Goal: Task Accomplishment & Management: Complete application form

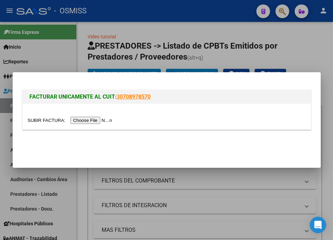
click at [102, 120] on input "file" at bounding box center [71, 120] width 86 height 7
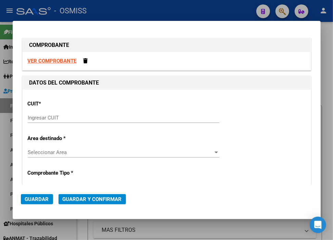
click at [69, 117] on input "Ingresar CUIT" at bounding box center [123, 118] width 191 height 6
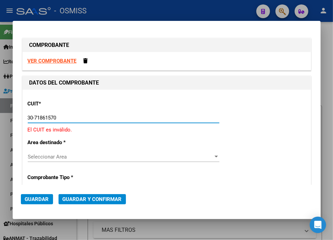
type input "30-71861570-0"
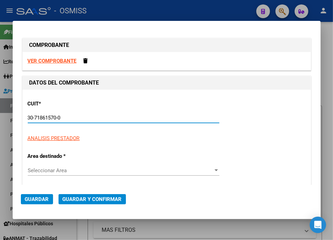
type input "0"
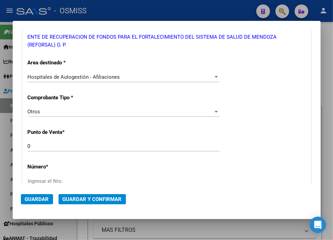
scroll to position [152, 0]
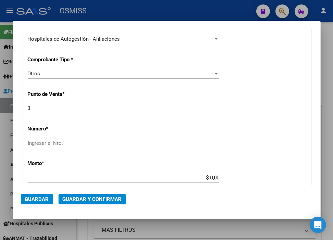
type input "30-71861570-0"
click at [66, 145] on input "Ingresar el Nro." at bounding box center [123, 143] width 191 height 6
paste input "39937"
type input "39937"
click at [207, 176] on input "$ 0,00" at bounding box center [123, 177] width 191 height 6
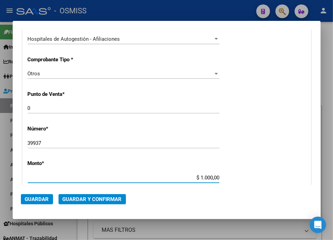
type input "$ 10.000,00"
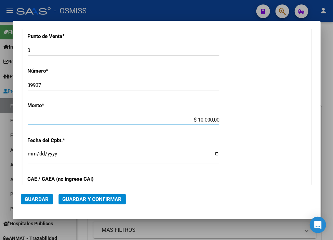
scroll to position [228, 0]
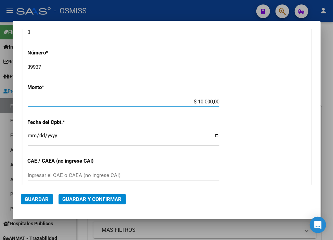
click at [32, 135] on input "Ingresar la fecha" at bounding box center [123, 138] width 191 height 11
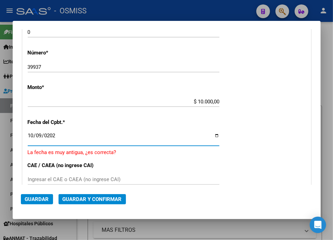
type input "[DATE]"
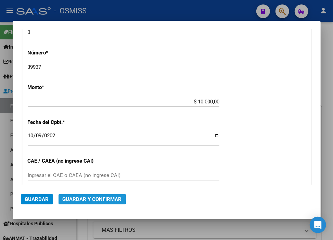
click at [87, 199] on span "Guardar y Confirmar" at bounding box center [92, 199] width 59 height 6
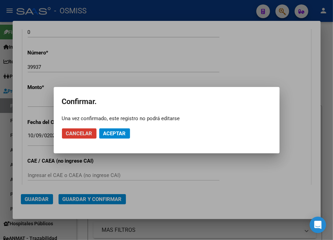
click at [116, 131] on span "Aceptar" at bounding box center [114, 133] width 23 height 6
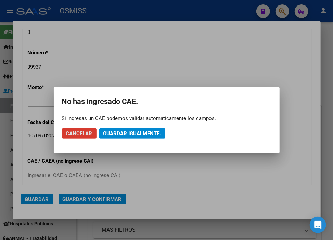
click at [117, 131] on span "Guardar igualmente." at bounding box center [132, 133] width 58 height 6
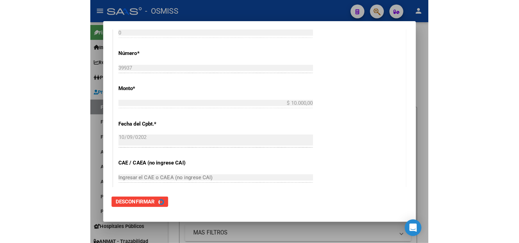
scroll to position [0, 0]
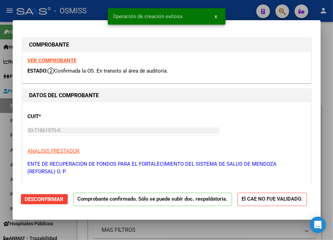
type input "[DATE]"
click at [232, 5] on div "Operación de creación exitosa x" at bounding box center [166, 16] width 134 height 33
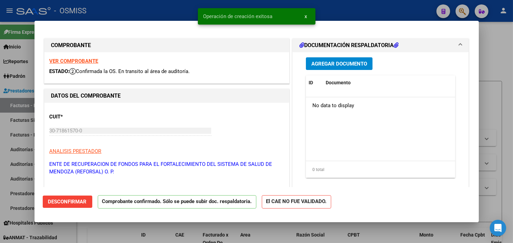
click at [332, 8] on div at bounding box center [256, 121] width 513 height 243
type input "$ 0,00"
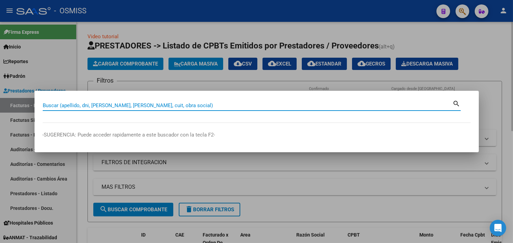
paste input "1-00085778"
type input "1-00085778"
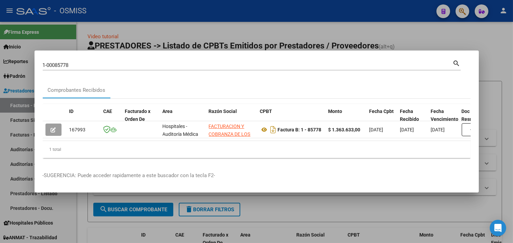
drag, startPoint x: 162, startPoint y: 134, endPoint x: 214, endPoint y: 141, distance: 52.7
click at [214, 141] on datatable-body "167993 Hospitales - Auditoría Médica FACTURACION Y COBRANZA DE LOS EFECTORES PU…" at bounding box center [257, 130] width 428 height 19
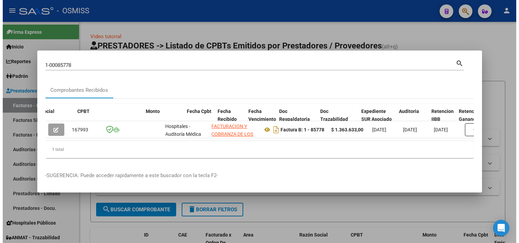
scroll to position [0, 336]
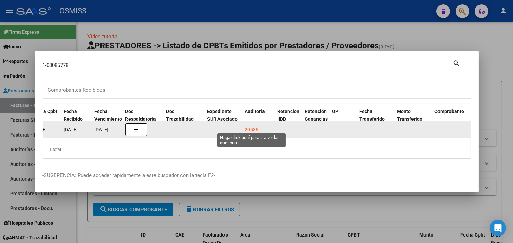
click at [254, 126] on div "20536" at bounding box center [252, 130] width 14 height 8
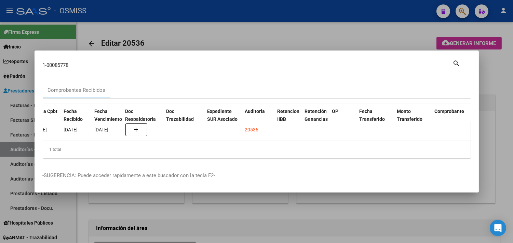
click at [500, 65] on div at bounding box center [256, 121] width 513 height 243
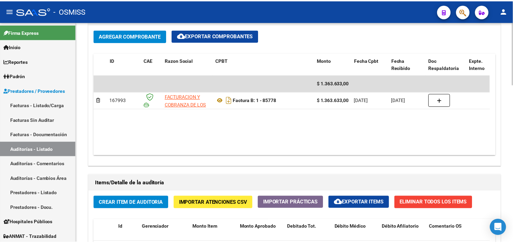
scroll to position [342, 0]
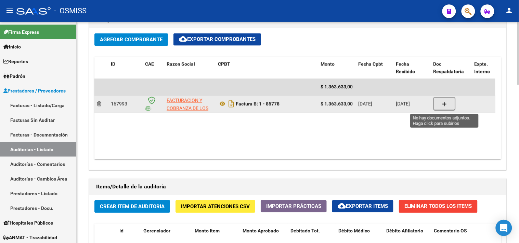
click at [447, 104] on button "button" at bounding box center [444, 104] width 22 height 13
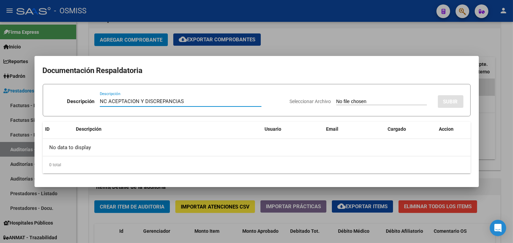
type input "NC ACEPTACION Y DISCREPANCIAS"
click at [353, 103] on input "Seleccionar Archivo" at bounding box center [381, 102] width 91 height 6
type input "C:\fakepath\NCB 0001-00046025 - FC 85778.pdf"
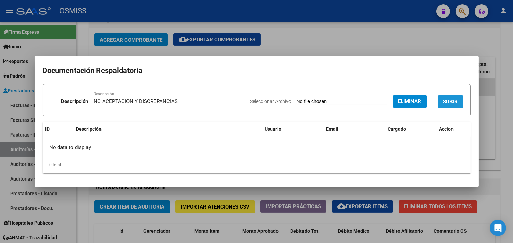
click at [444, 97] on button "SUBIR" at bounding box center [451, 101] width 26 height 13
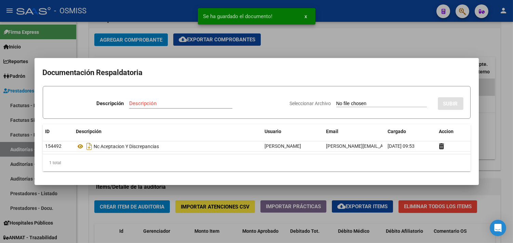
click at [404, 29] on div at bounding box center [256, 121] width 513 height 243
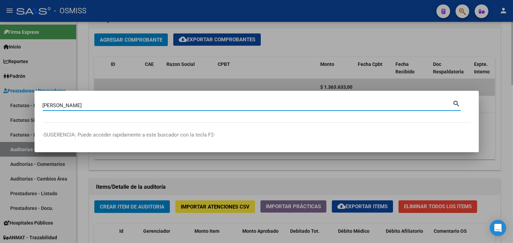
type input "clementoni narela"
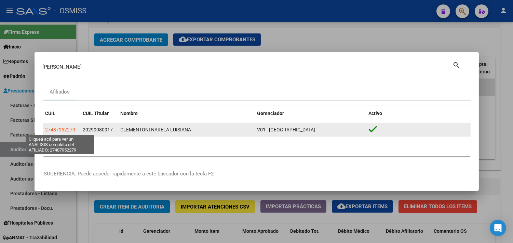
click at [68, 131] on span "27487952279" at bounding box center [60, 129] width 30 height 5
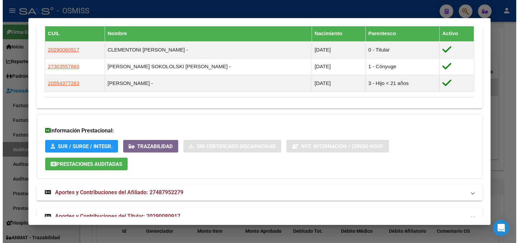
scroll to position [400, 0]
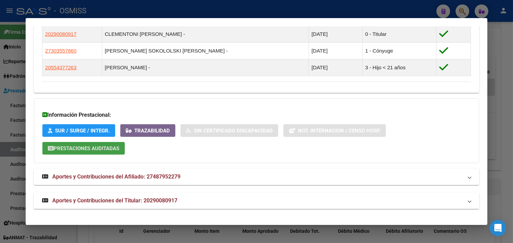
click at [94, 152] on button "Prestaciones Auditadas" at bounding box center [83, 148] width 82 height 13
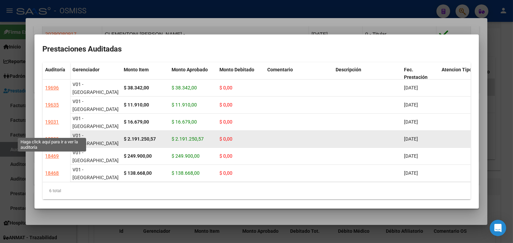
click at [54, 135] on div "18839" at bounding box center [52, 139] width 14 height 8
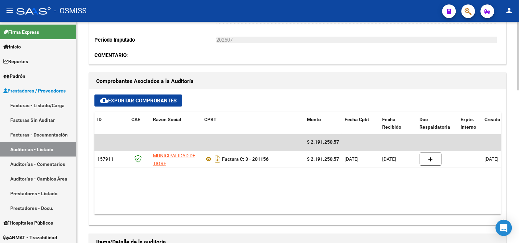
scroll to position [264, 0]
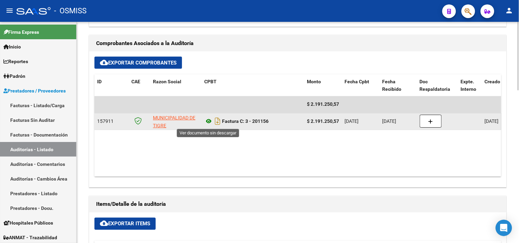
click at [210, 122] on icon at bounding box center [208, 122] width 9 height 8
